Goal: Information Seeking & Learning: Learn about a topic

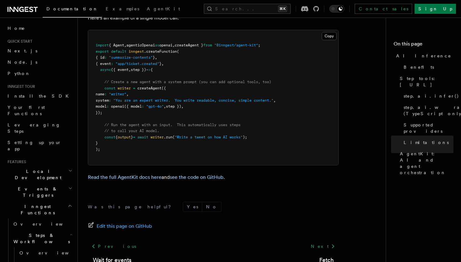
scroll to position [1974, 0]
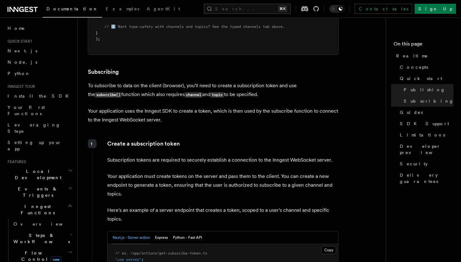
scroll to position [13, 0]
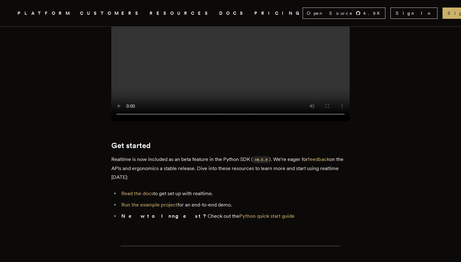
scroll to position [950, 0]
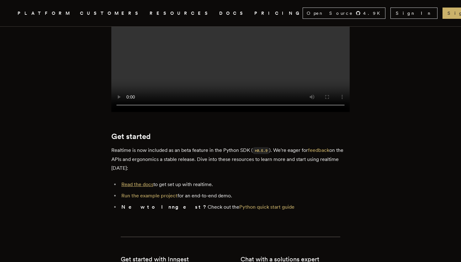
click at [135, 181] on link "Read the docs" at bounding box center [137, 184] width 32 height 6
click at [139, 192] on link "Run the example project" at bounding box center [149, 195] width 56 height 6
